Goal: Task Accomplishment & Management: Use online tool/utility

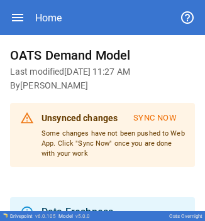
click at [23, 16] on icon "button" at bounding box center [17, 17] width 15 height 15
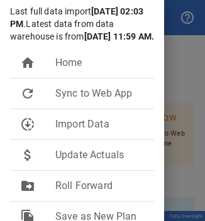
scroll to position [128, 0]
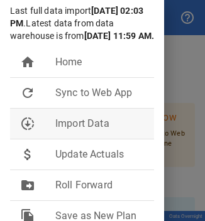
click at [84, 116] on span "Import Data" at bounding box center [99, 123] width 89 height 15
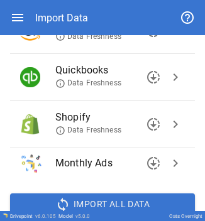
scroll to position [176, 0]
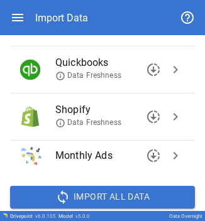
click at [170, 75] on span "chevron_right" at bounding box center [175, 69] width 15 height 15
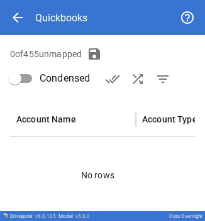
scroll to position [190, 0]
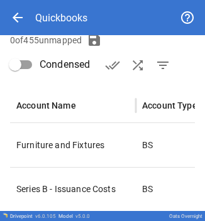
click at [146, 52] on div "0 of 455 unmapped Condensed done_all shuffle filter_list" at bounding box center [102, 53] width 185 height 50
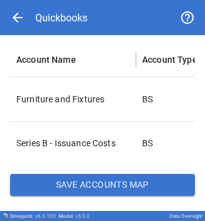
click at [108, 185] on button "Save Accounts Map" at bounding box center [102, 185] width 185 height 23
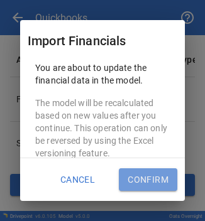
click at [126, 180] on button "Confirm" at bounding box center [148, 180] width 58 height 23
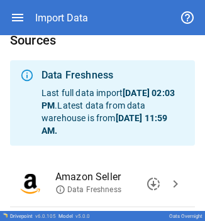
scroll to position [0, 0]
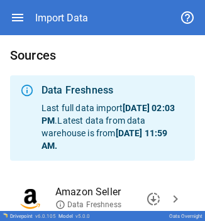
click at [21, 16] on icon "button" at bounding box center [17, 17] width 15 height 15
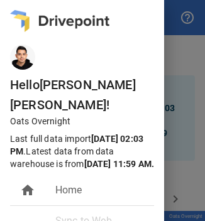
scroll to position [72, 0]
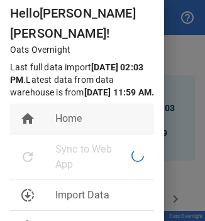
click at [62, 111] on span "Home" at bounding box center [99, 118] width 89 height 15
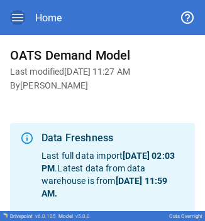
click at [21, 12] on icon "button" at bounding box center [17, 17] width 15 height 15
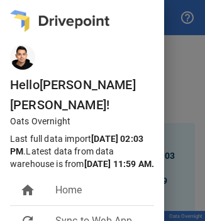
click at [172, 57] on div at bounding box center [102, 110] width 205 height 221
